Goal: Task Accomplishment & Management: Manage account settings

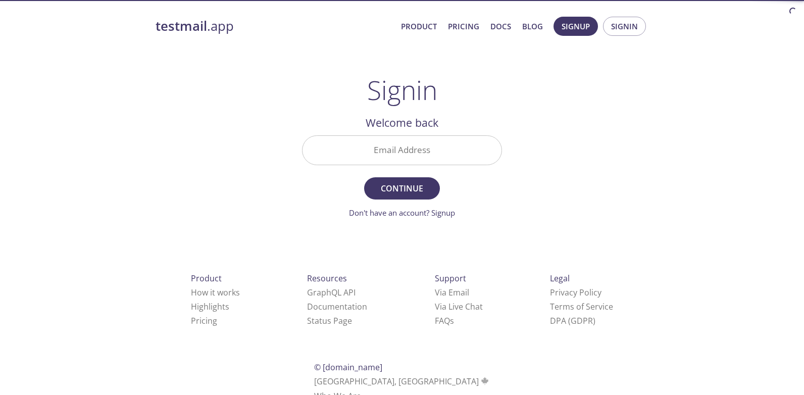
click at [425, 151] on input "Email Address" at bounding box center [402, 150] width 199 height 29
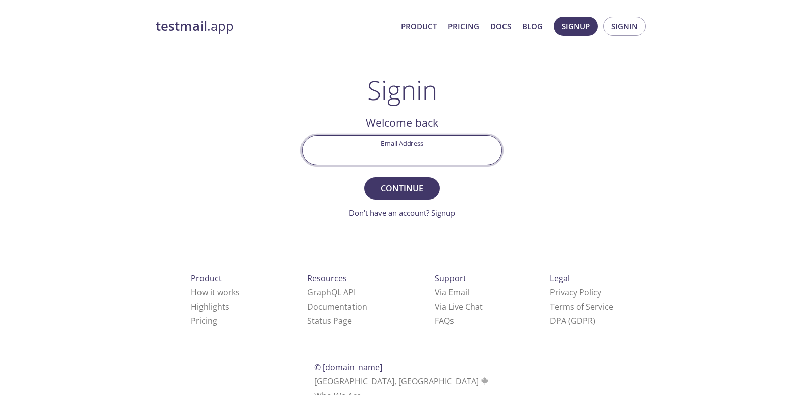
type input "[EMAIL_ADDRESS][DOMAIN_NAME]"
click at [390, 190] on span "Continue" at bounding box center [402, 188] width 54 height 14
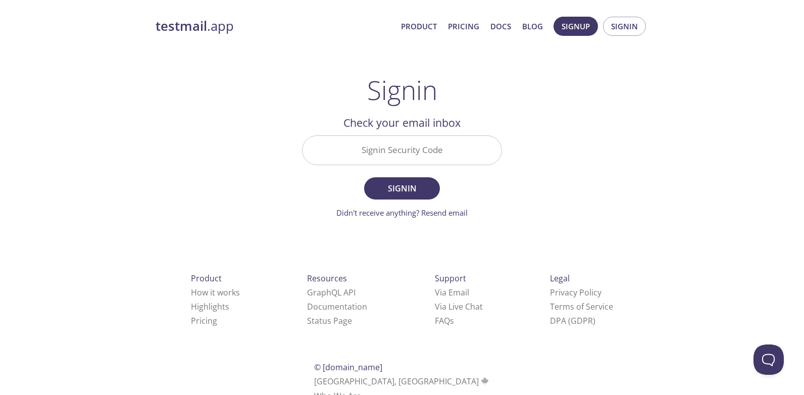
click at [401, 155] on input "Signin Security Code" at bounding box center [402, 150] width 199 height 29
type input "S86Z6b5"
click at [364, 177] on button "Signin" at bounding box center [402, 188] width 76 height 22
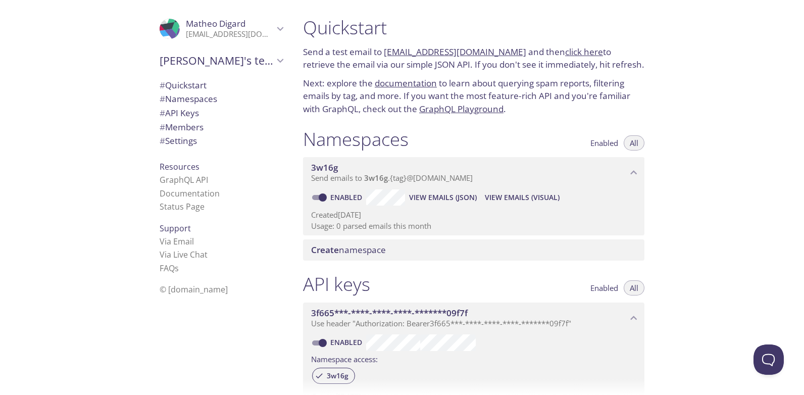
click at [356, 199] on link "Enabled" at bounding box center [347, 198] width 37 height 10
click at [341, 199] on input "Enabled" at bounding box center [323, 198] width 36 height 12
click at [356, 199] on link "Disabled" at bounding box center [348, 198] width 39 height 10
drag, startPoint x: 356, startPoint y: 199, endPoint x: 339, endPoint y: 197, distance: 17.8
click at [339, 197] on link "Disabled" at bounding box center [348, 198] width 39 height 10
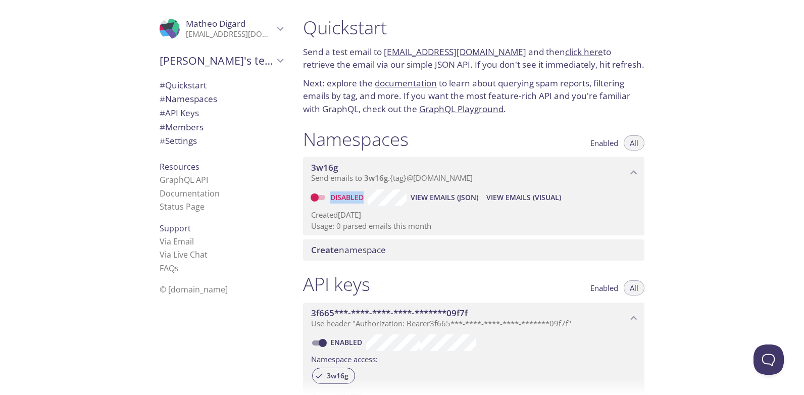
click at [333, 197] on input "Disabled" at bounding box center [315, 198] width 36 height 12
checkbox input "true"
click at [451, 190] on button "View Emails (JSON)" at bounding box center [443, 197] width 76 height 16
click at [526, 198] on span "View Emails (Visual)" at bounding box center [522, 198] width 75 height 12
drag, startPoint x: 384, startPoint y: 52, endPoint x: 512, endPoint y: 52, distance: 128.3
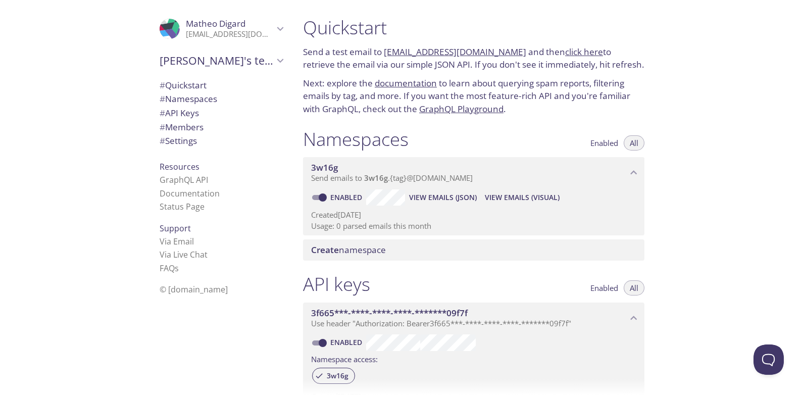
click at [512, 52] on p "Send a test email to [EMAIL_ADDRESS][DOMAIN_NAME] and then click here to retrie…" at bounding box center [474, 58] width 342 height 26
copy p "[EMAIL_ADDRESS][DOMAIN_NAME]"
click at [530, 205] on button "View Emails (Visual)" at bounding box center [522, 197] width 83 height 16
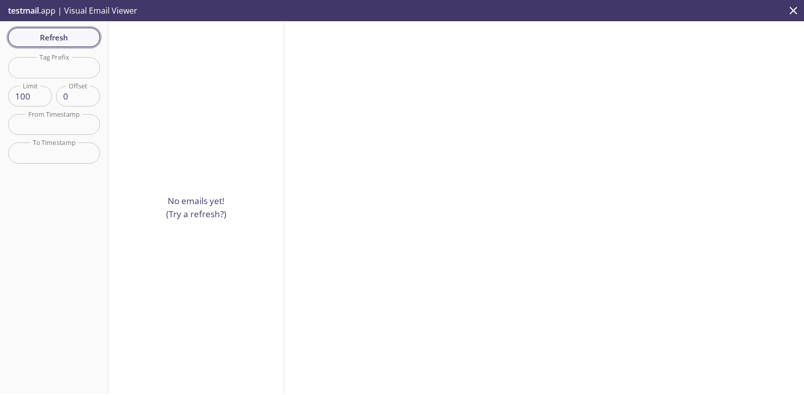
click at [75, 45] on button "Refresh" at bounding box center [54, 37] width 92 height 19
click at [79, 31] on span "Refresh" at bounding box center [54, 37] width 76 height 13
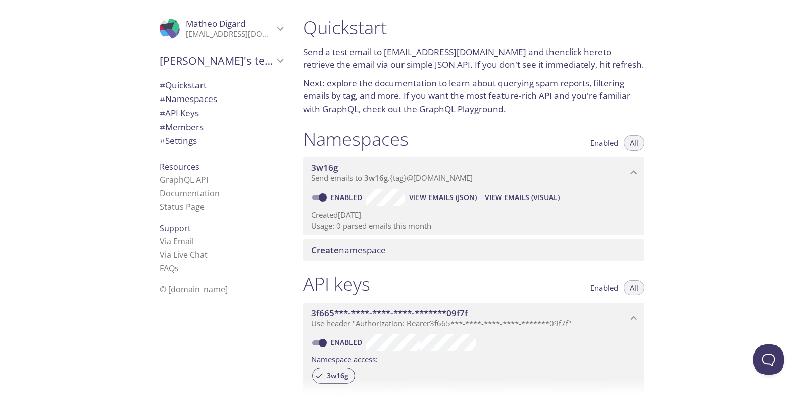
click at [464, 57] on link "[EMAIL_ADDRESS][DOMAIN_NAME]" at bounding box center [455, 52] width 142 height 12
click at [670, 61] on div "Quickstart Send a test email to [EMAIL_ADDRESS][DOMAIN_NAME] and then click her…" at bounding box center [549, 197] width 509 height 395
click at [546, 203] on span "View Emails (Visual)" at bounding box center [522, 198] width 75 height 12
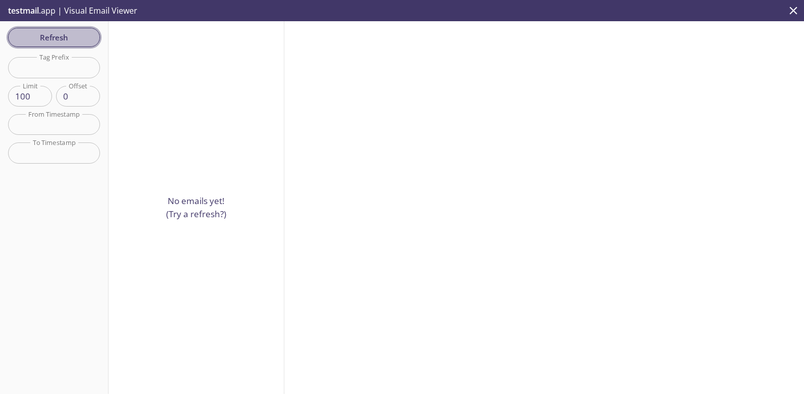
click at [57, 41] on span "Refresh" at bounding box center [54, 37] width 76 height 13
click at [56, 32] on span "Refresh" at bounding box center [54, 37] width 76 height 13
click at [79, 36] on span "Refresh" at bounding box center [54, 37] width 76 height 13
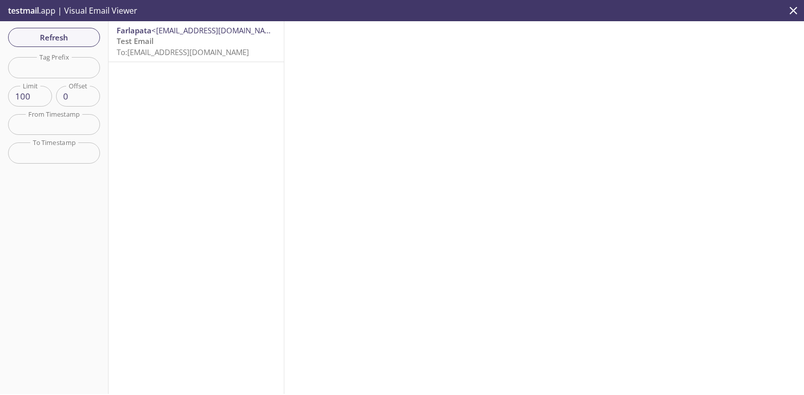
click at [241, 54] on p "Test Email To: [EMAIL_ADDRESS][DOMAIN_NAME]" at bounding box center [196, 47] width 159 height 22
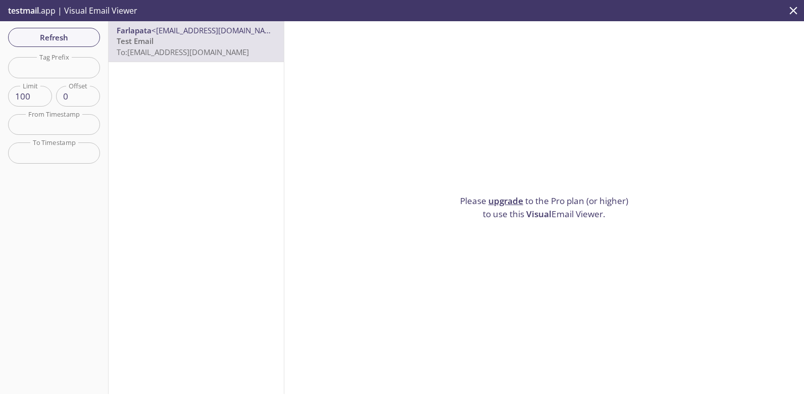
click at [516, 195] on link "upgrade" at bounding box center [506, 201] width 35 height 12
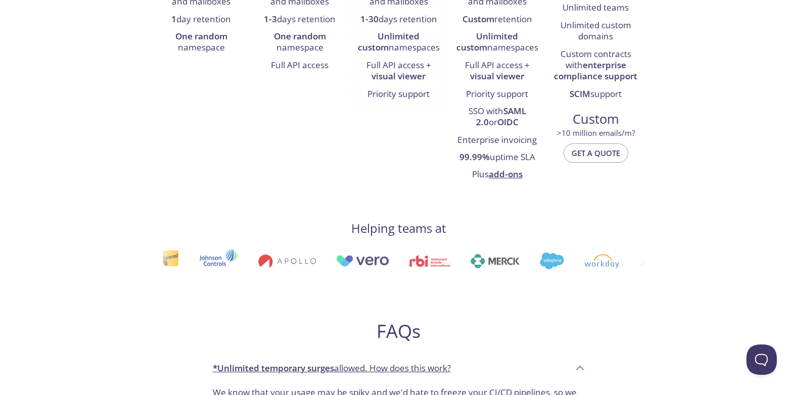
scroll to position [354, 0]
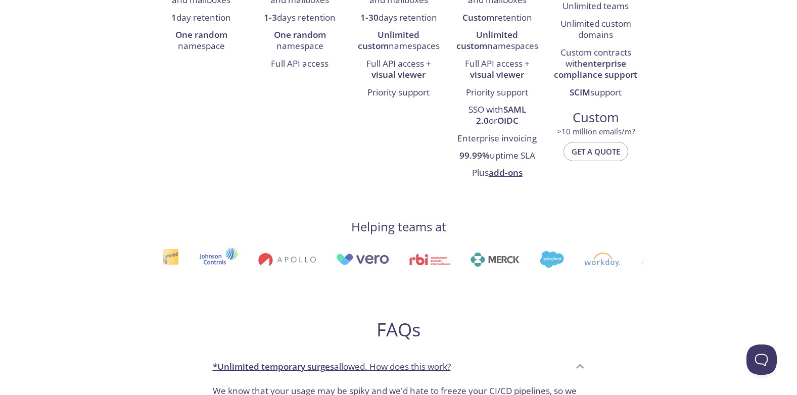
click at [335, 68] on li "Full API access" at bounding box center [299, 64] width 83 height 17
click at [334, 68] on li "Full API access" at bounding box center [299, 64] width 83 height 17
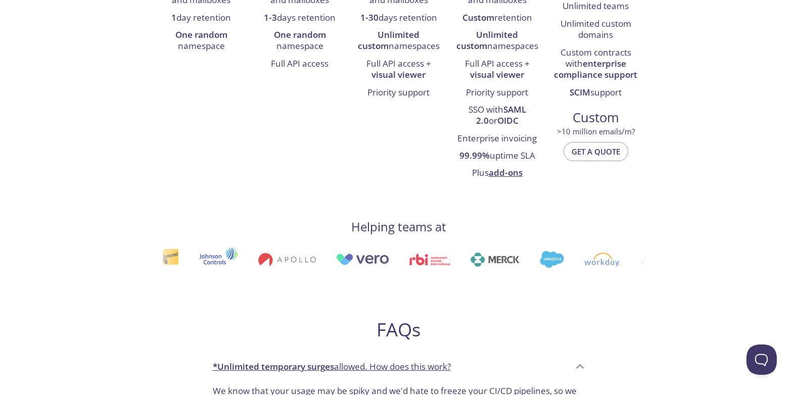
drag, startPoint x: 501, startPoint y: 214, endPoint x: 427, endPoint y: 196, distance: 75.9
click at [427, 196] on div "Select your plan [PERSON_NAME]'s team Free For side projects $0 /m always free,…" at bounding box center [398, 258] width 493 height 1075
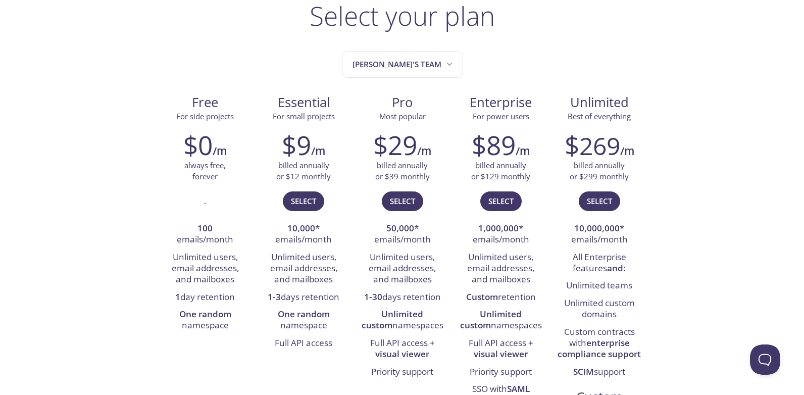
scroll to position [0, 0]
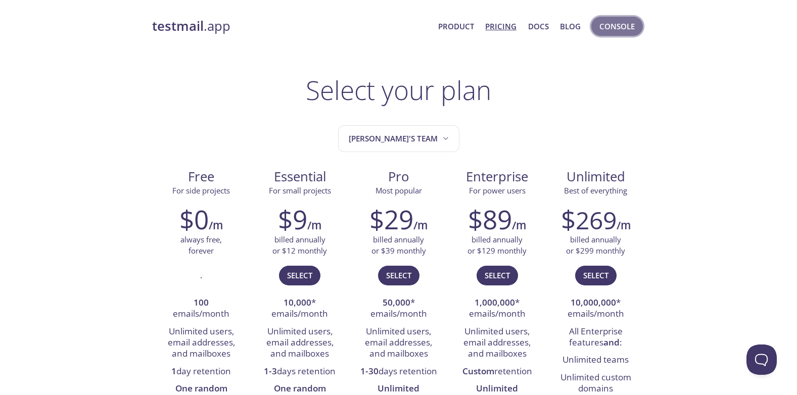
click at [617, 32] on span "Console" at bounding box center [616, 26] width 35 height 13
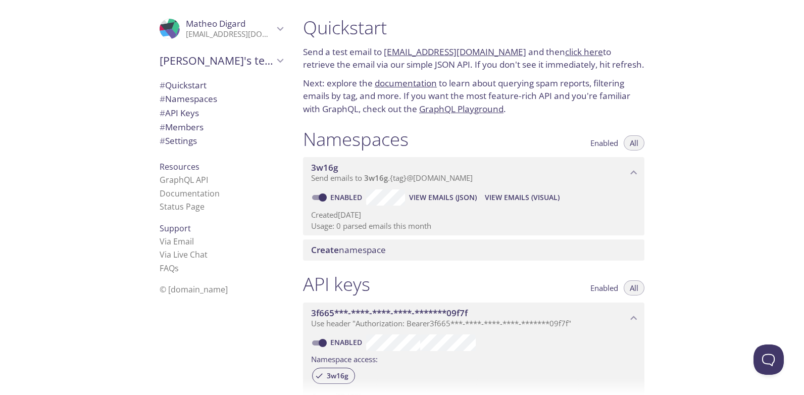
click at [437, 192] on span "View Emails (JSON)" at bounding box center [443, 198] width 68 height 12
